Goal: Transaction & Acquisition: Download file/media

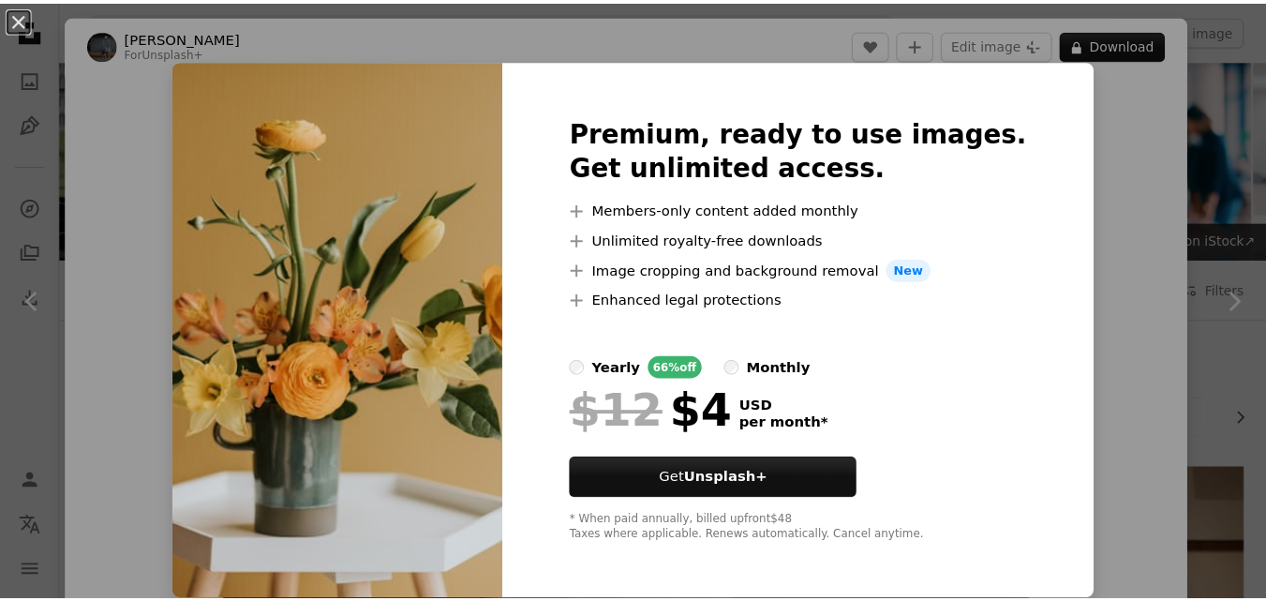
scroll to position [562, 0]
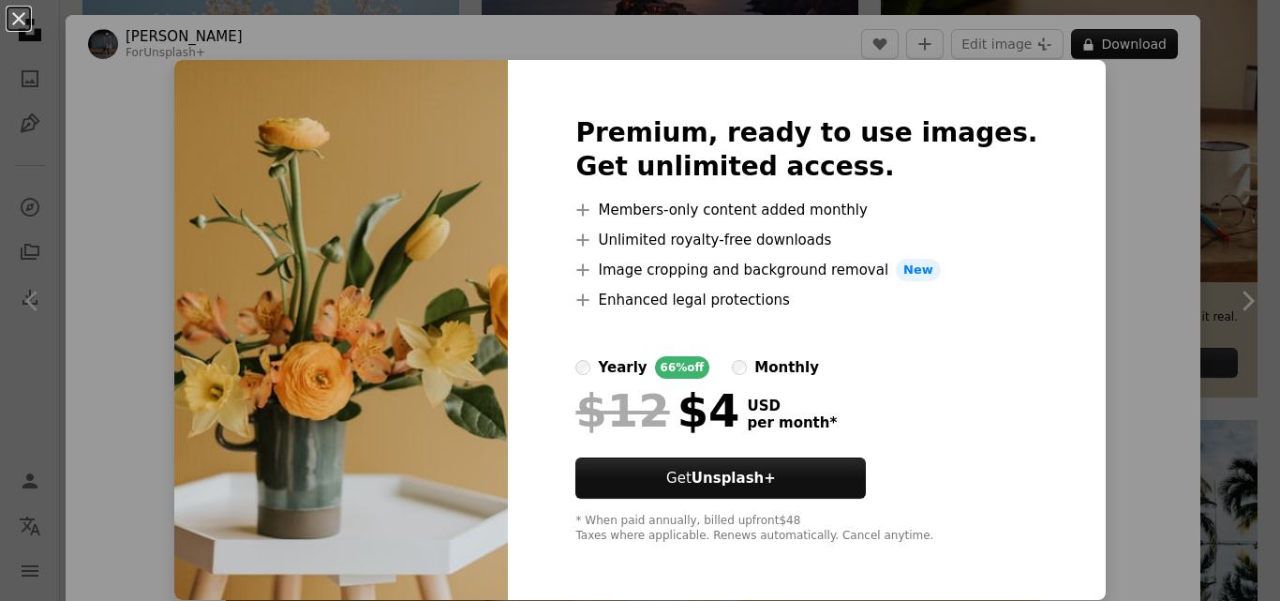
click at [238, 322] on img at bounding box center [341, 330] width 334 height 540
click at [15, 16] on button "An X shape" at bounding box center [18, 18] width 22 height 22
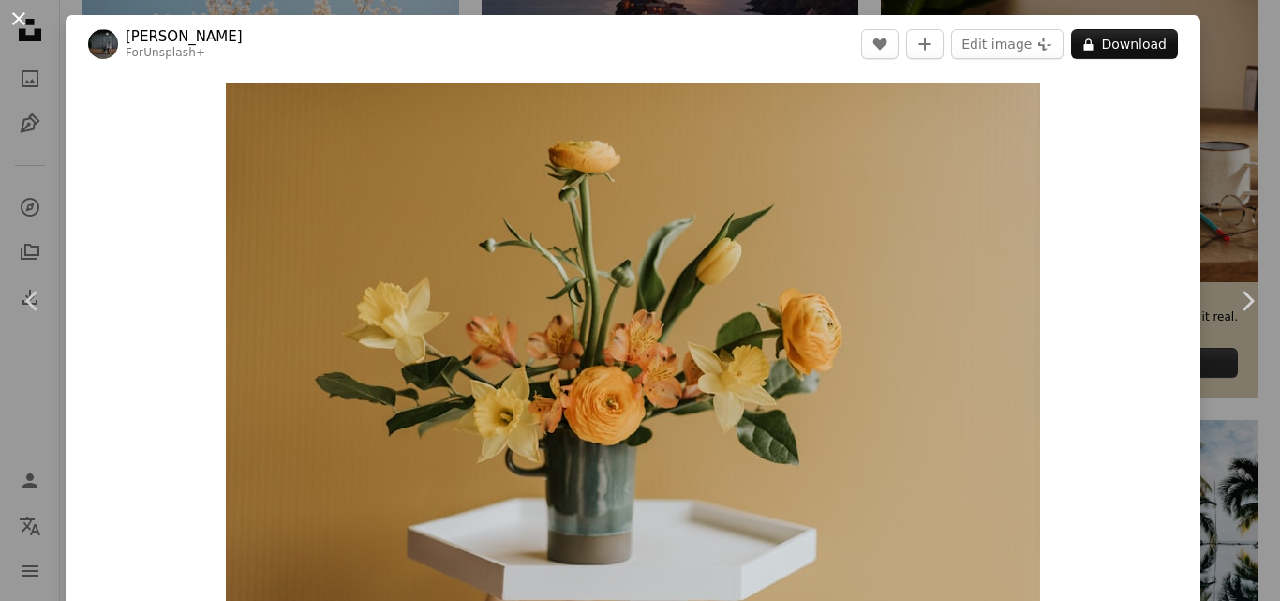
click at [24, 18] on button "An X shape" at bounding box center [18, 18] width 22 height 22
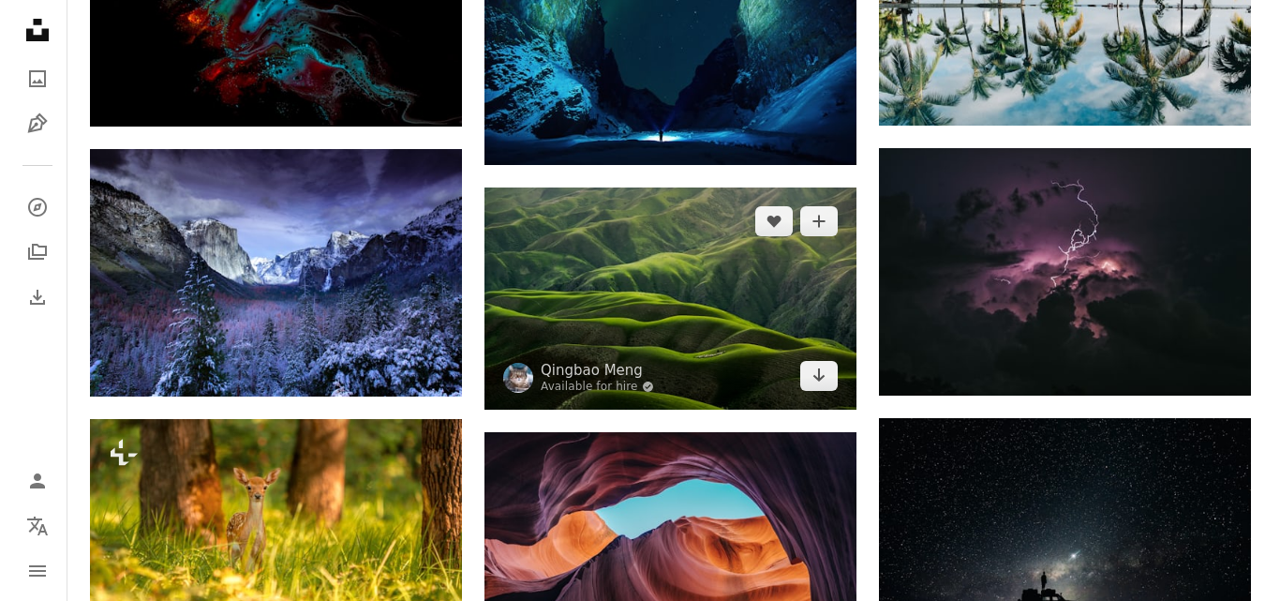
scroll to position [1125, 0]
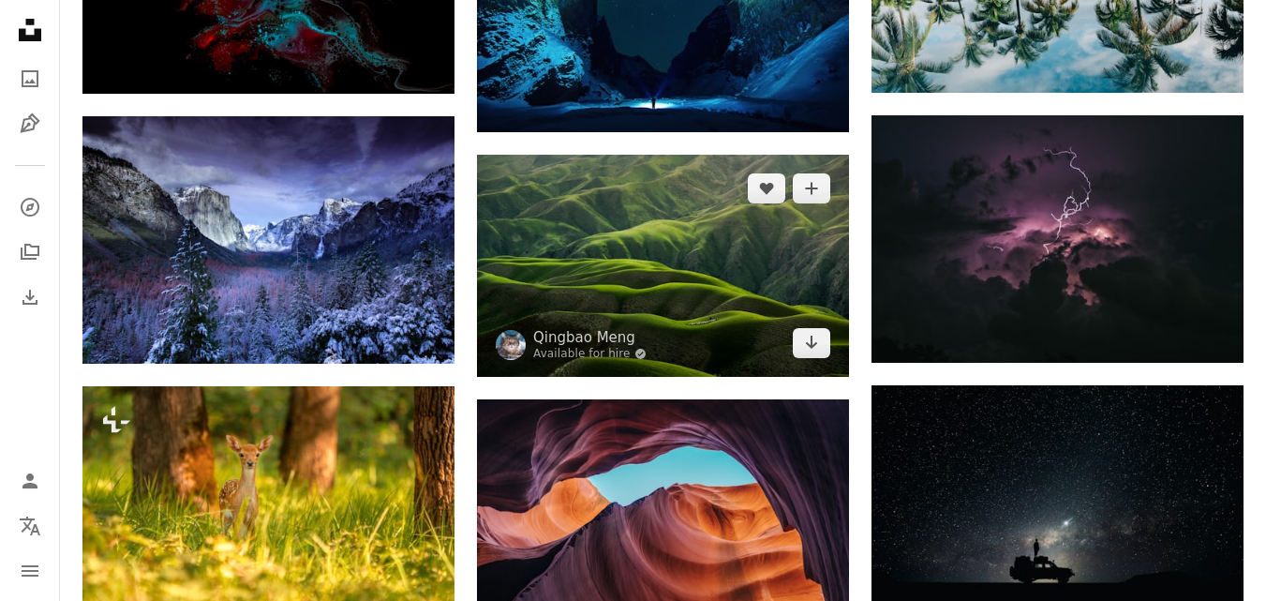
click at [709, 288] on img at bounding box center [663, 266] width 372 height 222
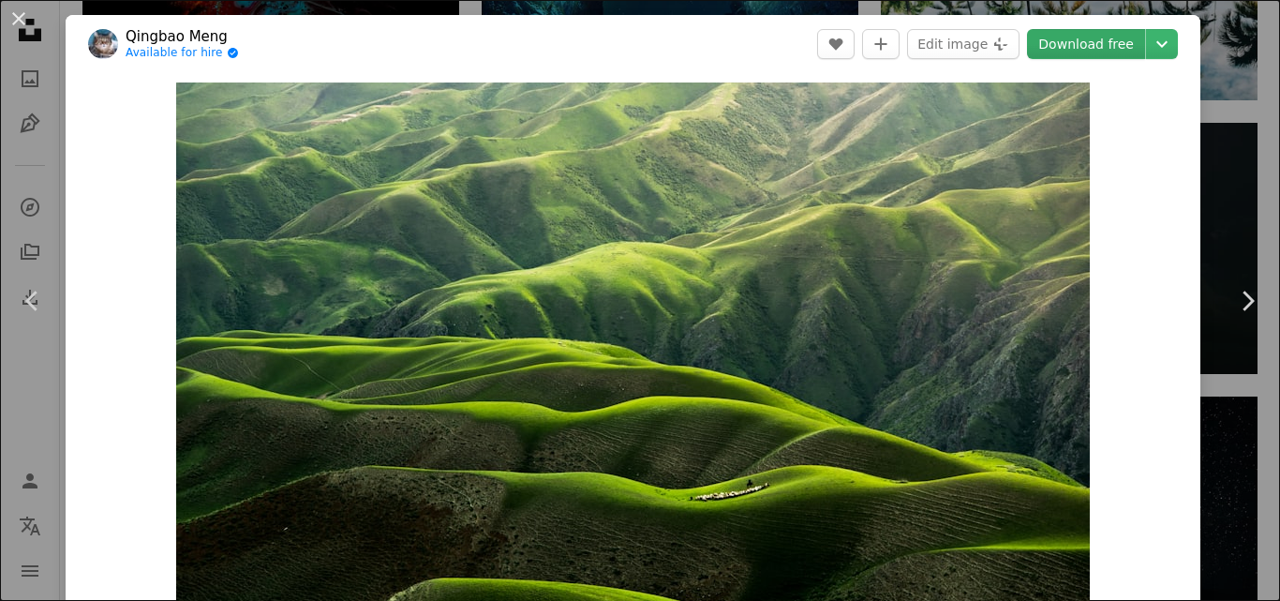
click at [1058, 39] on link "Download free" at bounding box center [1086, 44] width 118 height 30
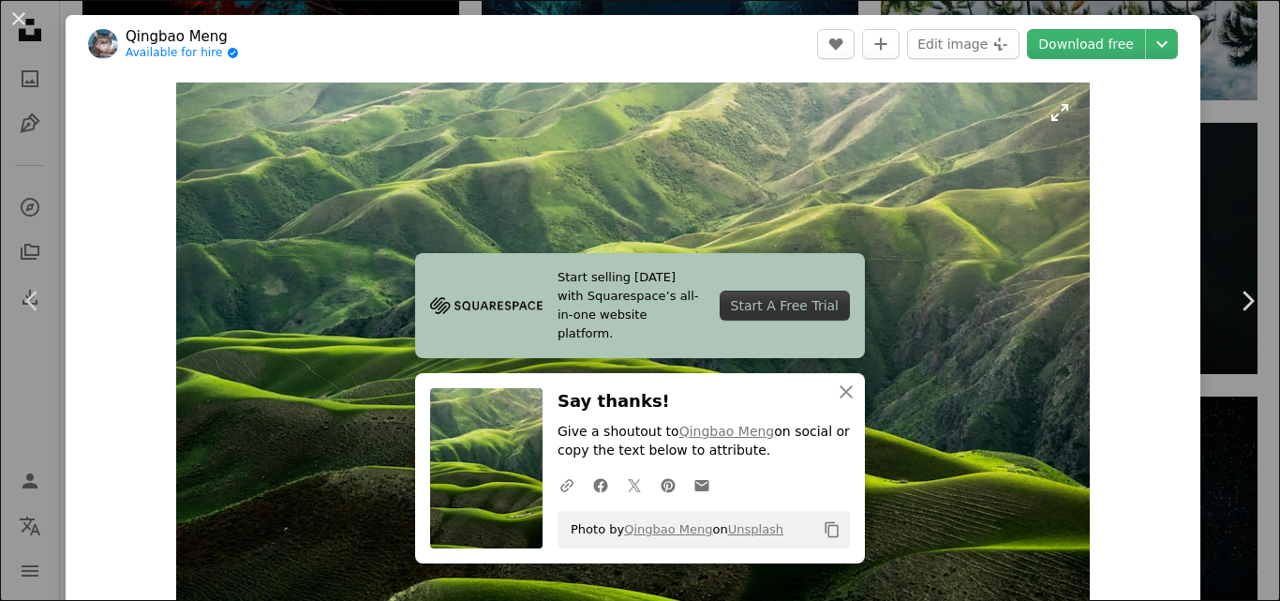
click at [1001, 319] on img "Zoom in on this image" at bounding box center [633, 354] width 914 height 545
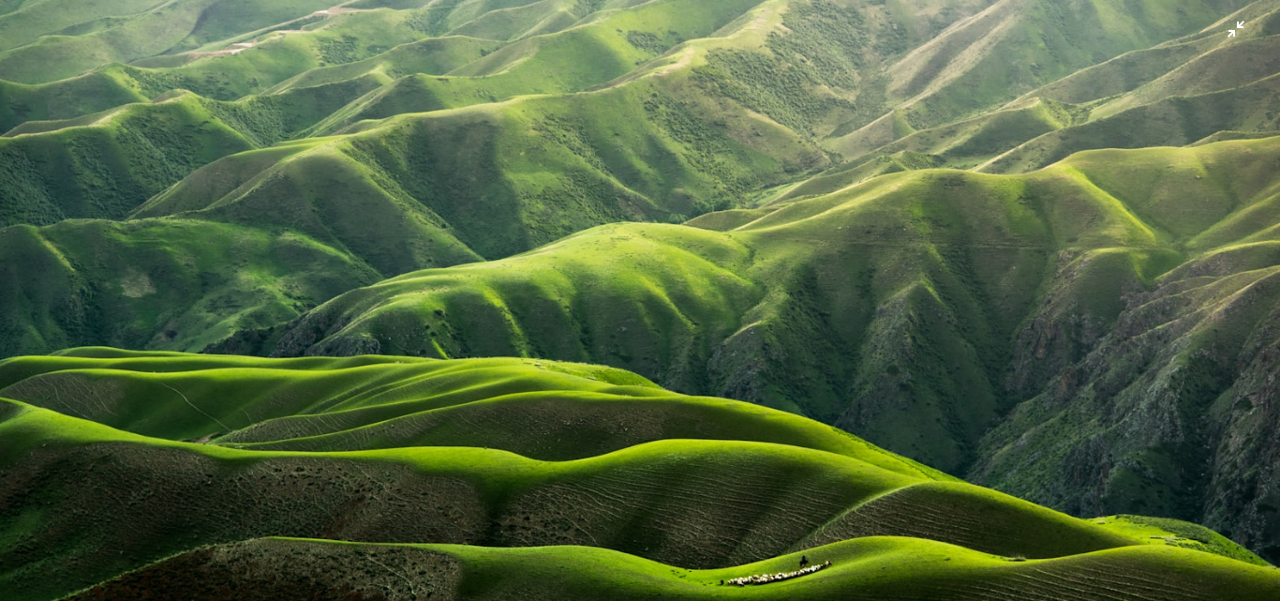
scroll to position [73, 0]
